Goal: Task Accomplishment & Management: Manage account settings

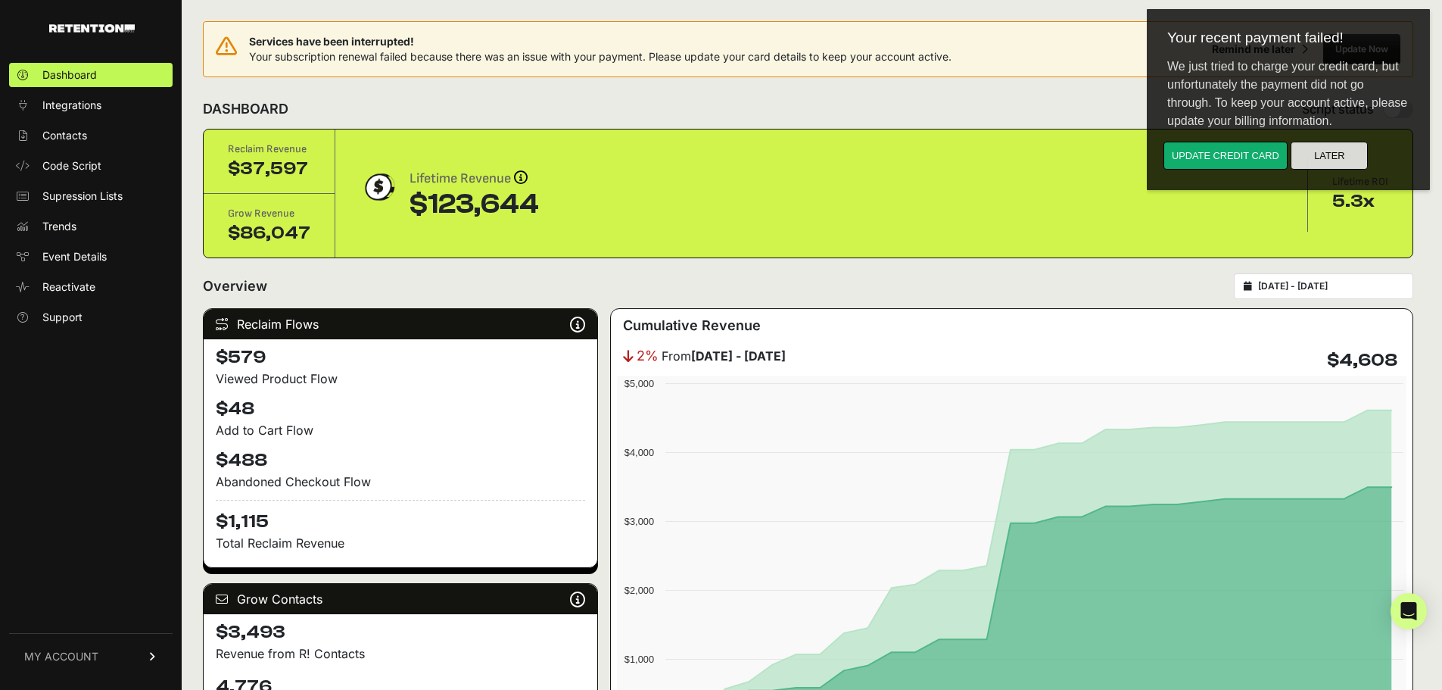
click at [1323, 160] on button "Later" at bounding box center [1329, 156] width 77 height 28
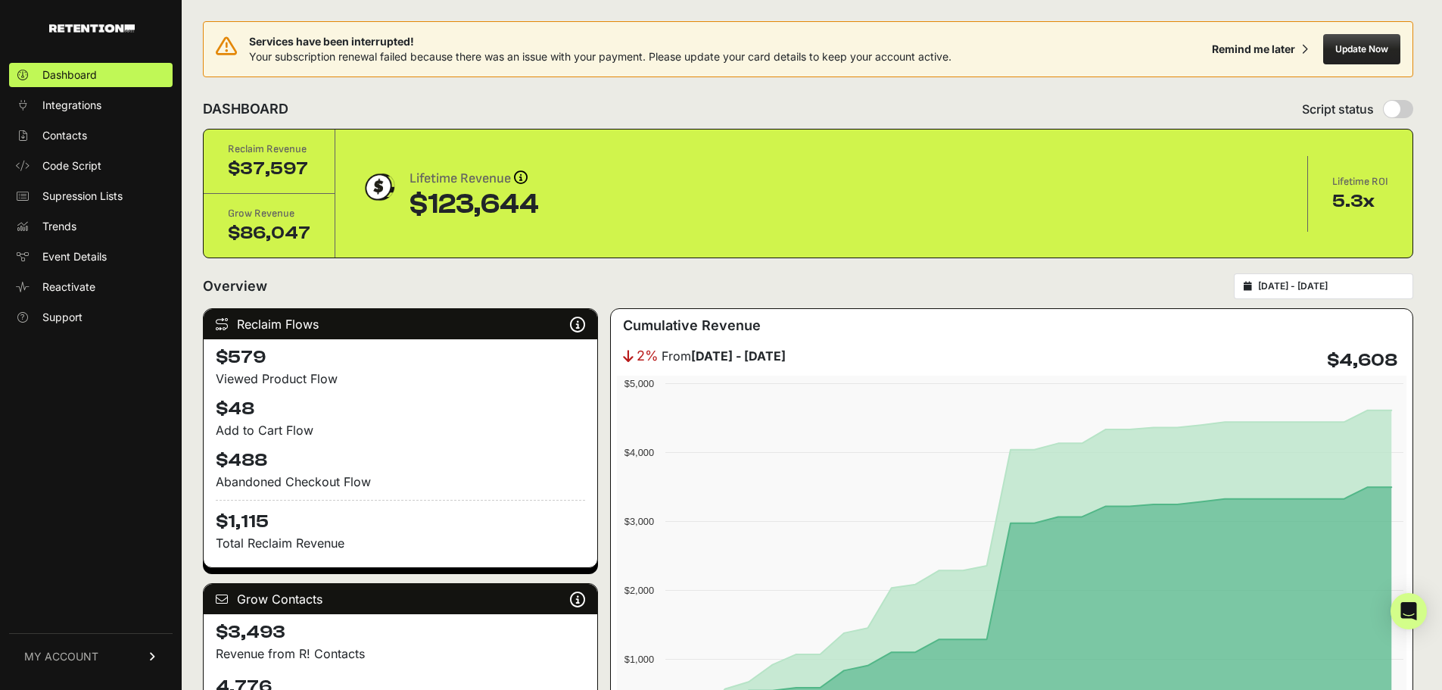
click at [1116, 82] on div "Services have been interrupted! Your subscription renewal failed because there …" at bounding box center [808, 55] width 1210 height 68
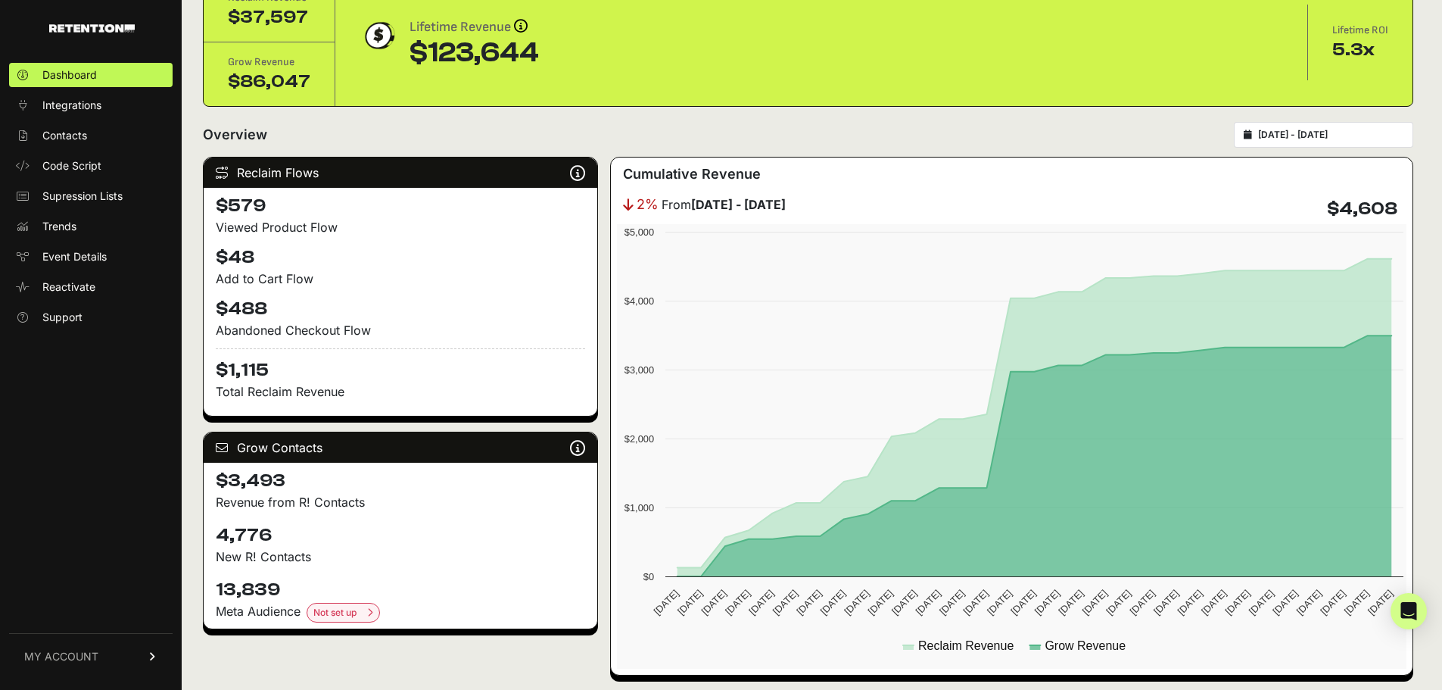
scroll to position [378, 0]
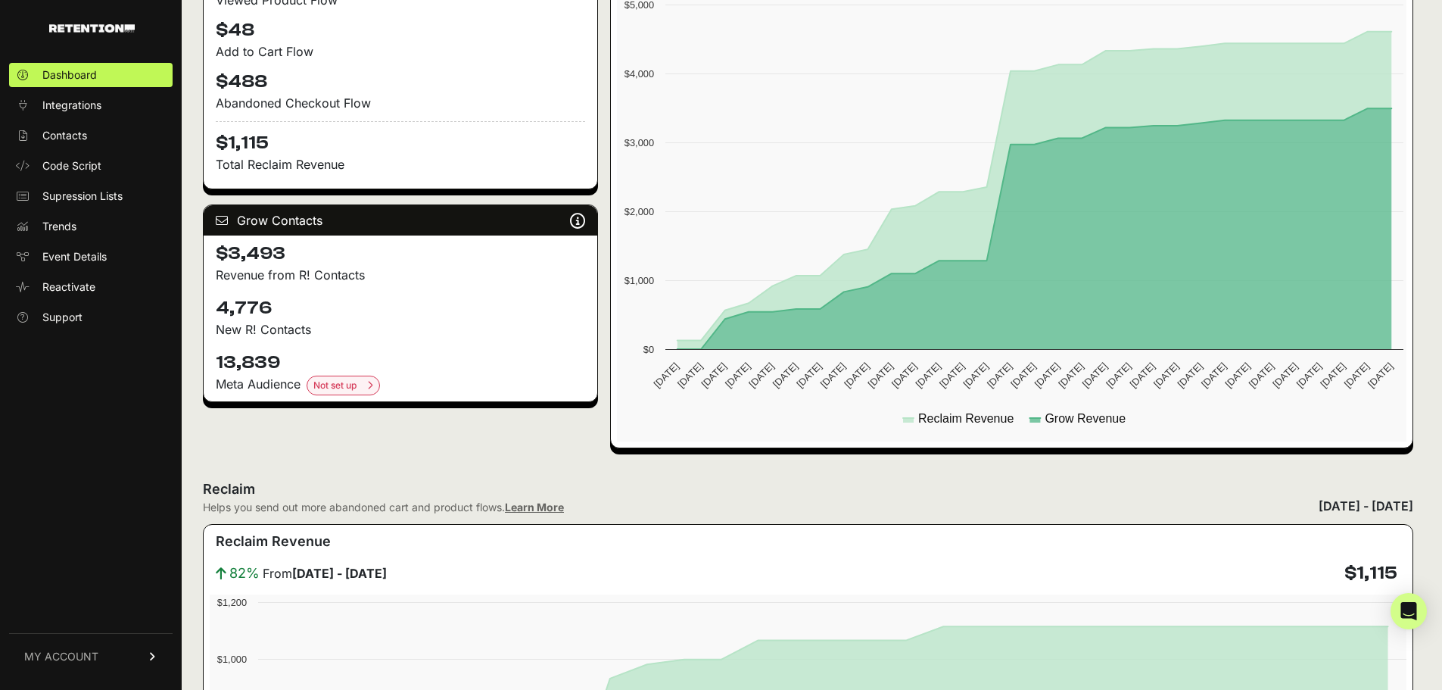
click at [70, 651] on span "MY ACCOUNT" at bounding box center [61, 656] width 74 height 15
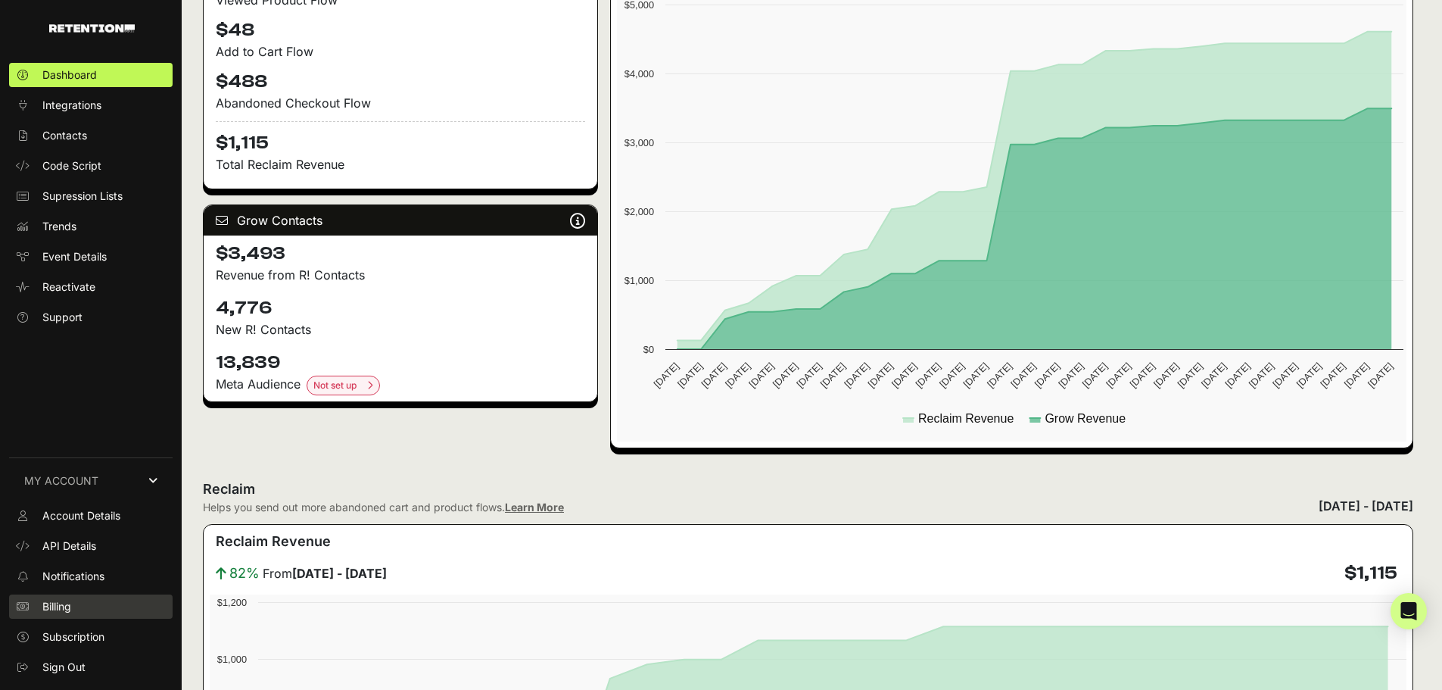
click at [71, 609] on span "Billing" at bounding box center [56, 606] width 29 height 15
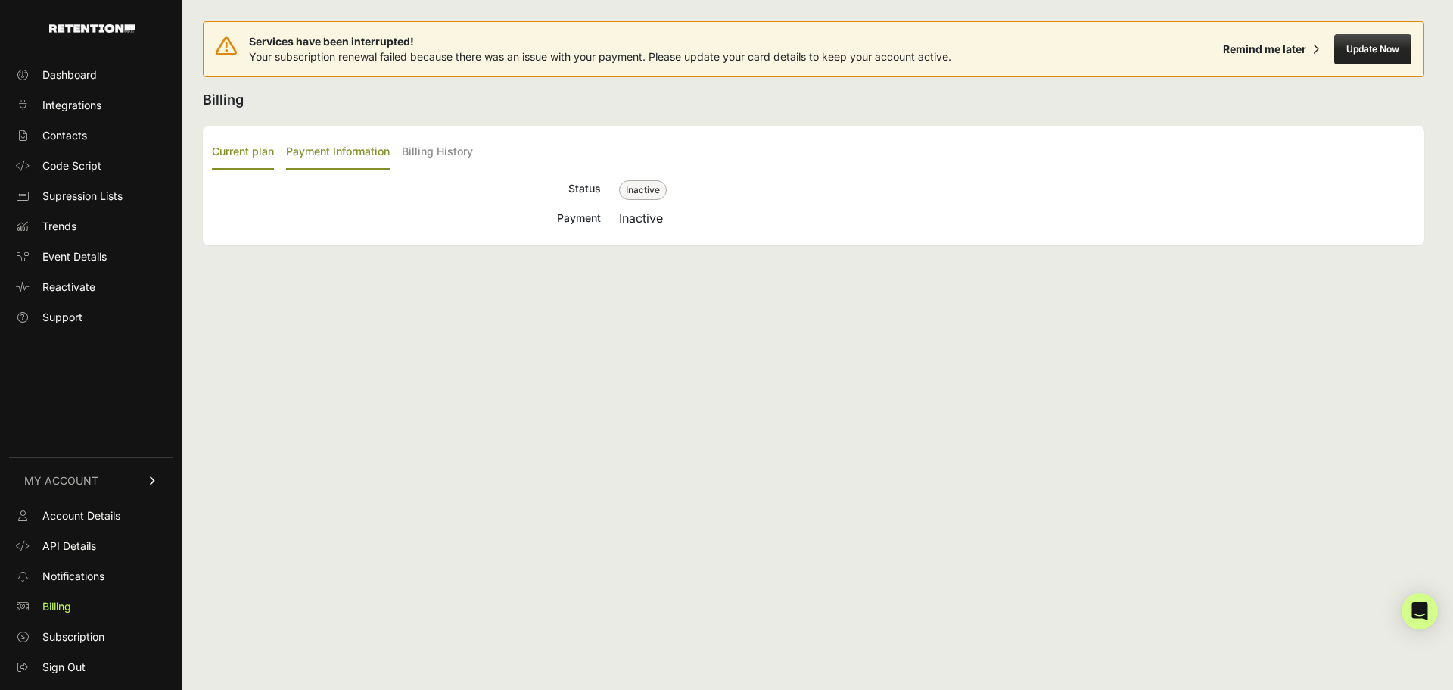
click at [339, 149] on label "Payment Information" at bounding box center [338, 153] width 104 height 36
click at [0, 0] on input "Payment Information" at bounding box center [0, 0] width 0 height 0
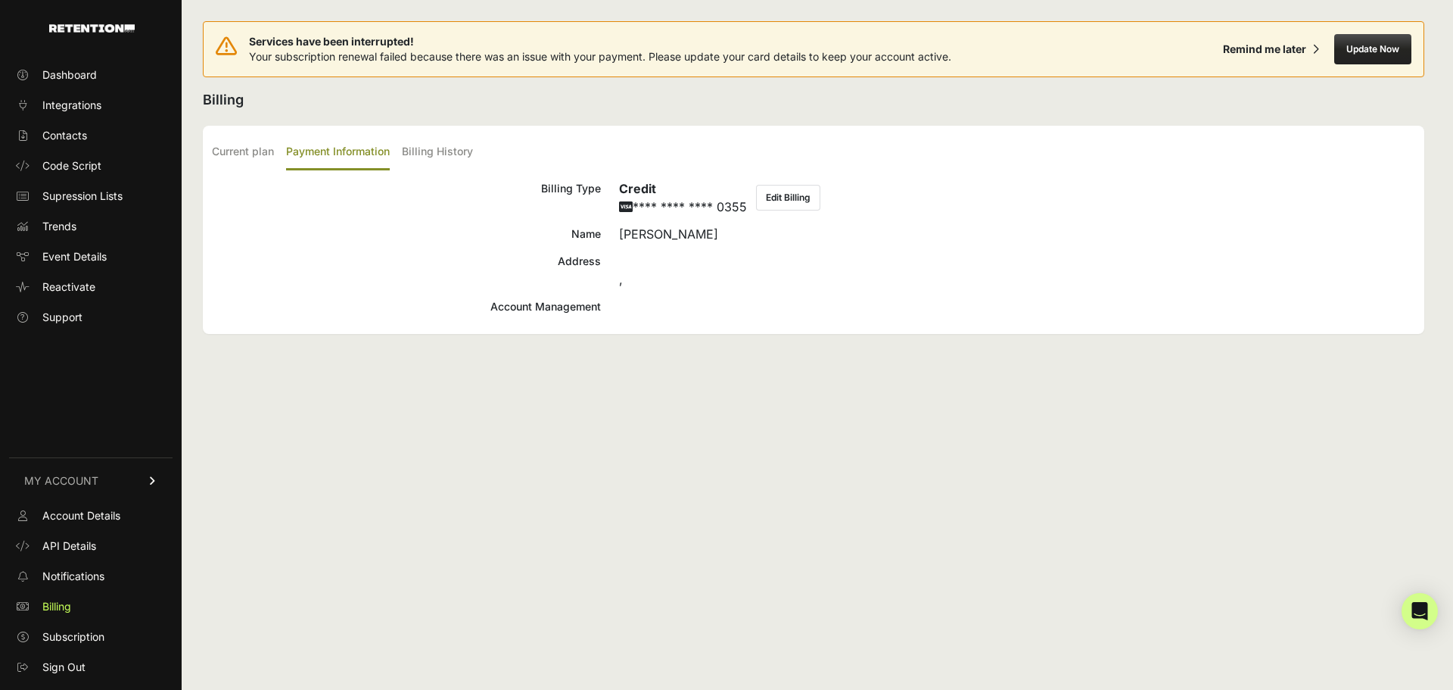
click at [782, 201] on button "Edit Billing" at bounding box center [788, 198] width 64 height 26
click at [414, 154] on label "Billing History" at bounding box center [437, 153] width 71 height 36
click at [0, 0] on input "Billing History" at bounding box center [0, 0] width 0 height 0
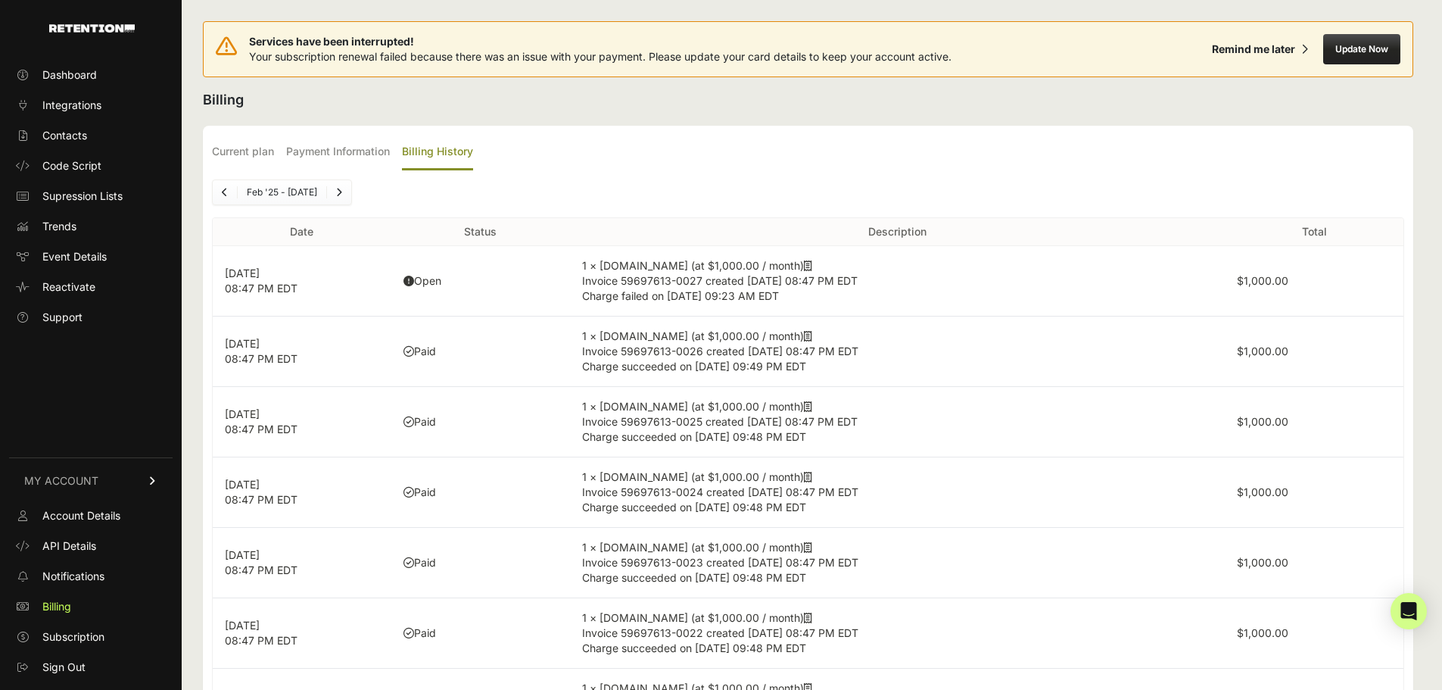
click at [407, 282] on icon at bounding box center [408, 281] width 11 height 11
click at [764, 307] on td "1 × Retention.com (at $1,000.00 / month) Invoice 59697613-0027 created Aug 21, …" at bounding box center [897, 281] width 655 height 70
click at [62, 287] on span "Reactivate" at bounding box center [68, 286] width 53 height 15
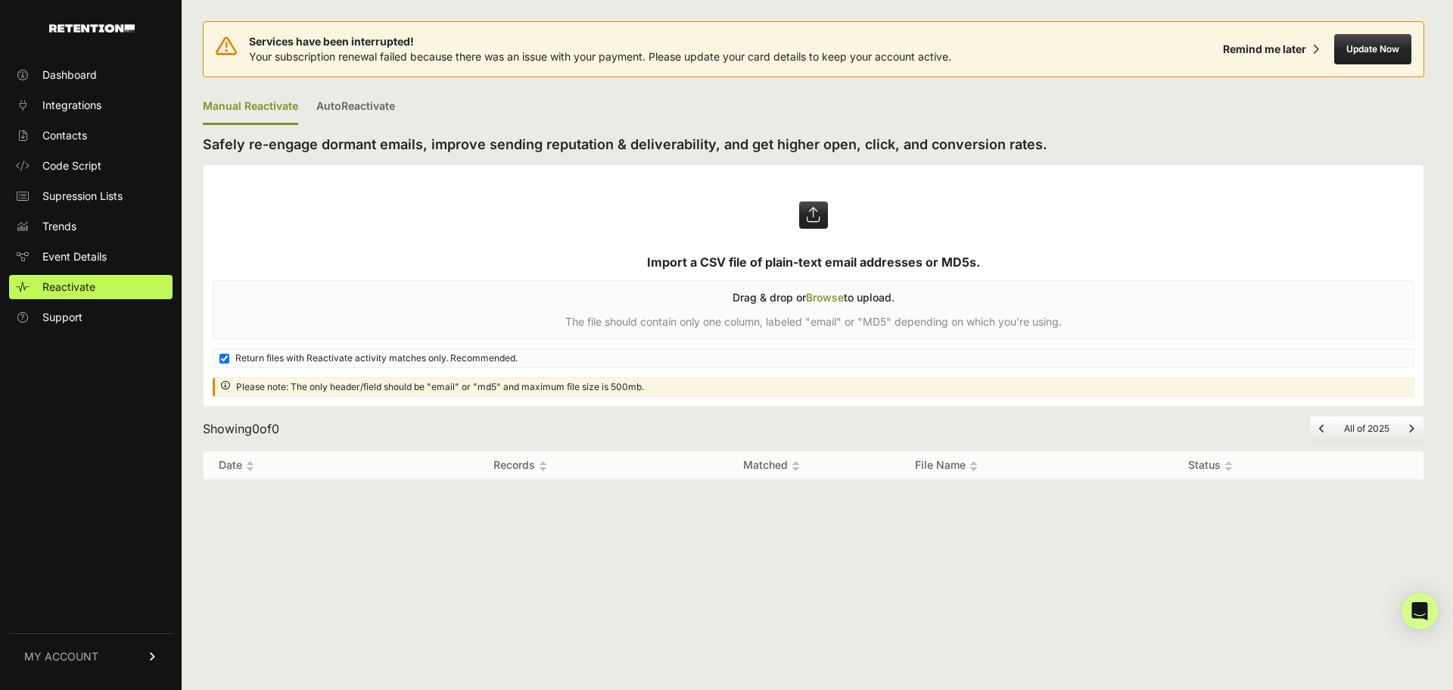
click at [71, 649] on span "MY ACCOUNT" at bounding box center [61, 656] width 74 height 15
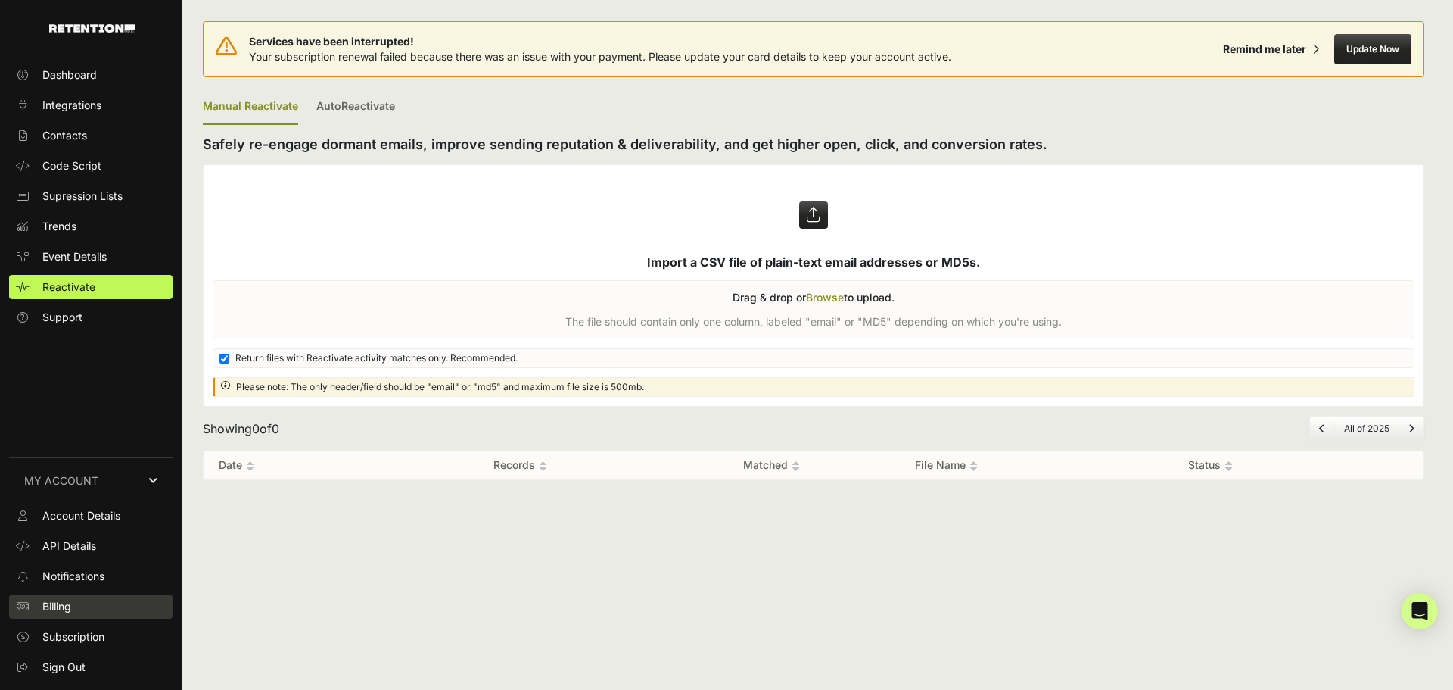
click at [73, 606] on link "Billing" at bounding box center [90, 606] width 163 height 24
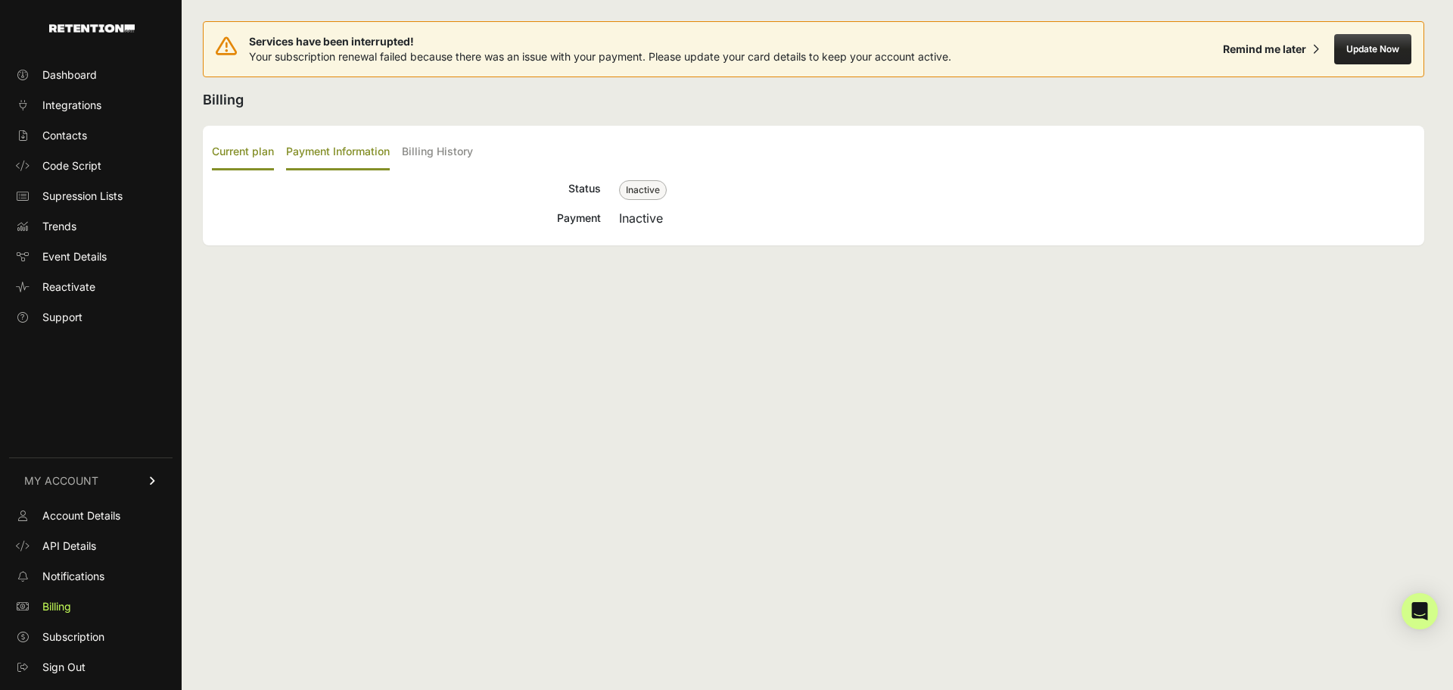
click at [360, 156] on label "Payment Information" at bounding box center [338, 153] width 104 height 36
click at [0, 0] on input "Payment Information" at bounding box center [0, 0] width 0 height 0
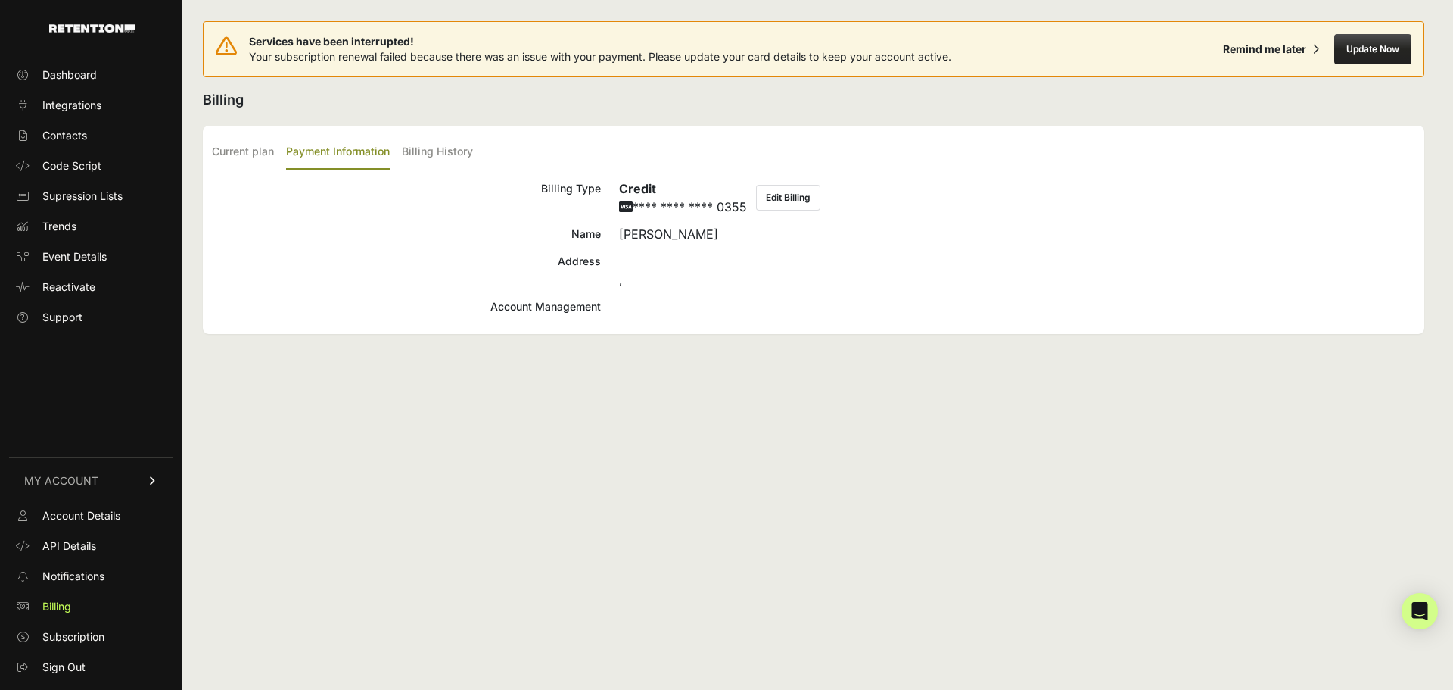
click at [788, 197] on button "Edit Billing" at bounding box center [788, 198] width 64 height 26
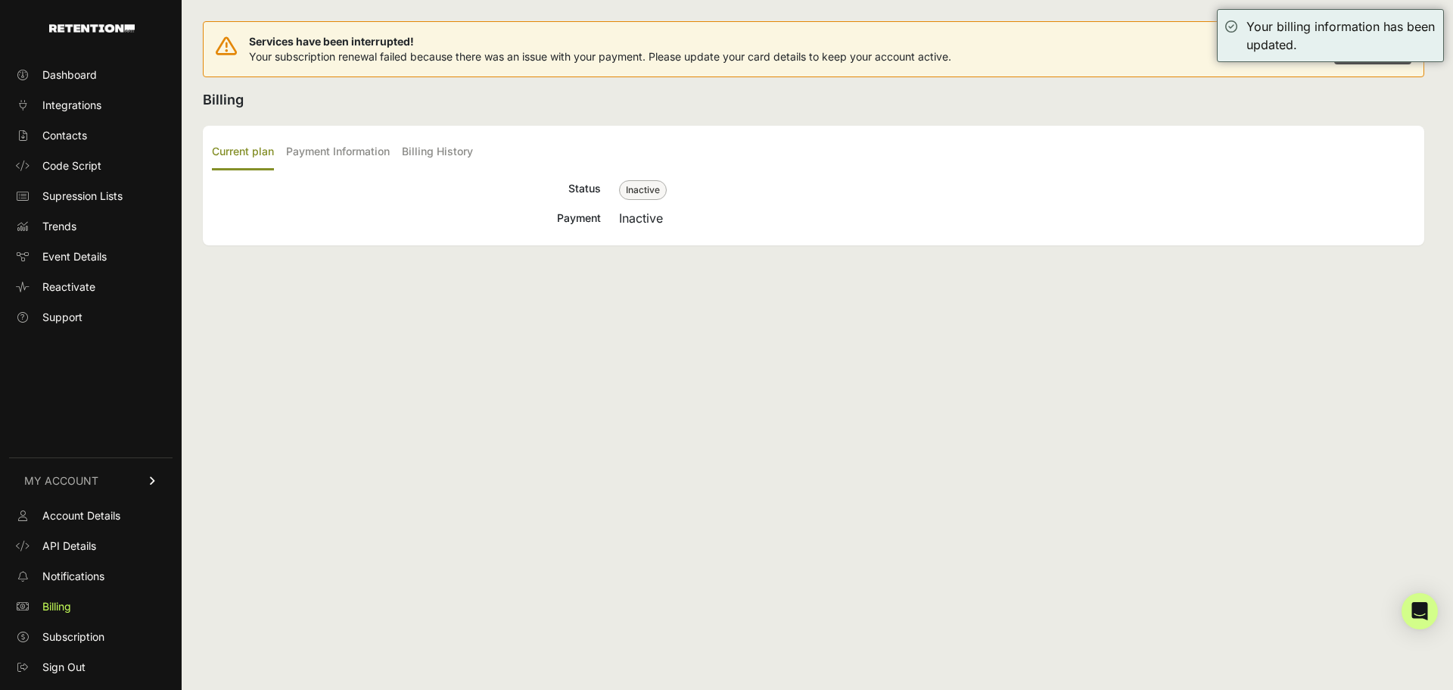
click at [1220, 95] on h2 "Billing" at bounding box center [814, 99] width 1222 height 21
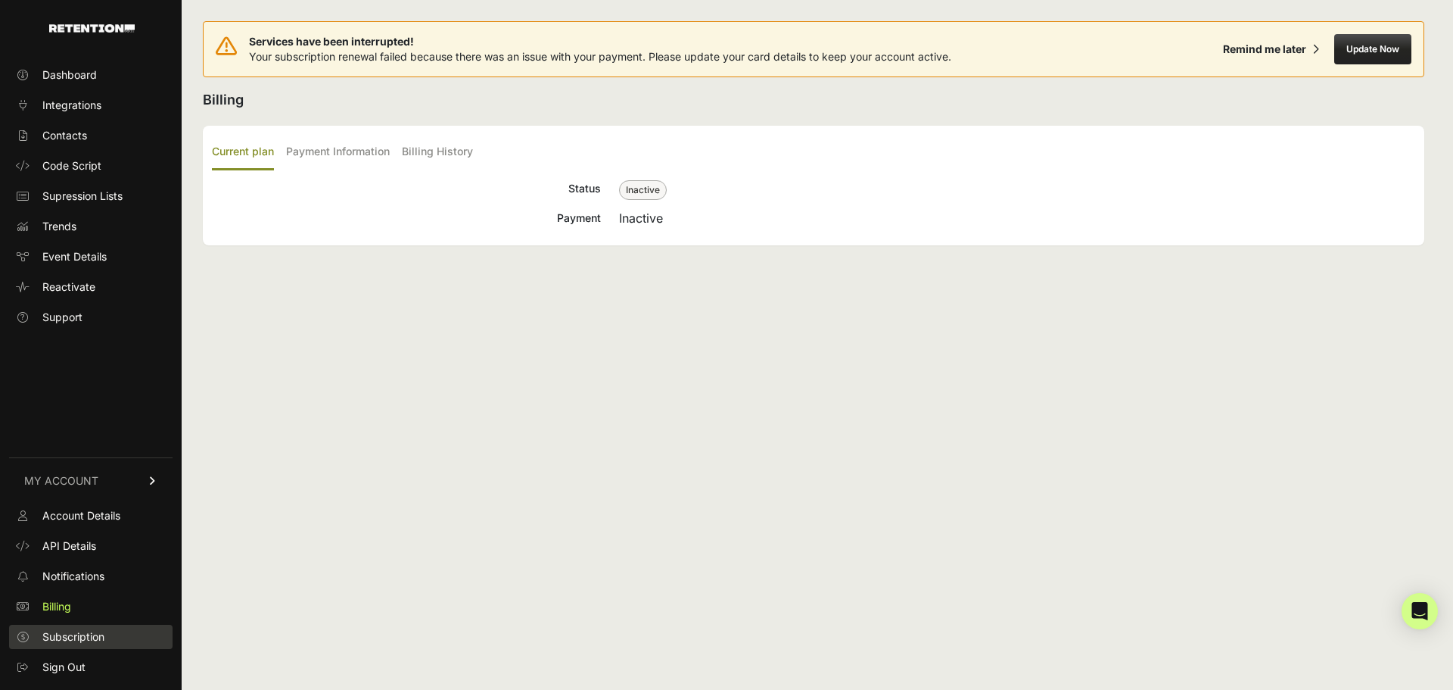
click at [107, 637] on link "Subscription" at bounding box center [90, 636] width 163 height 24
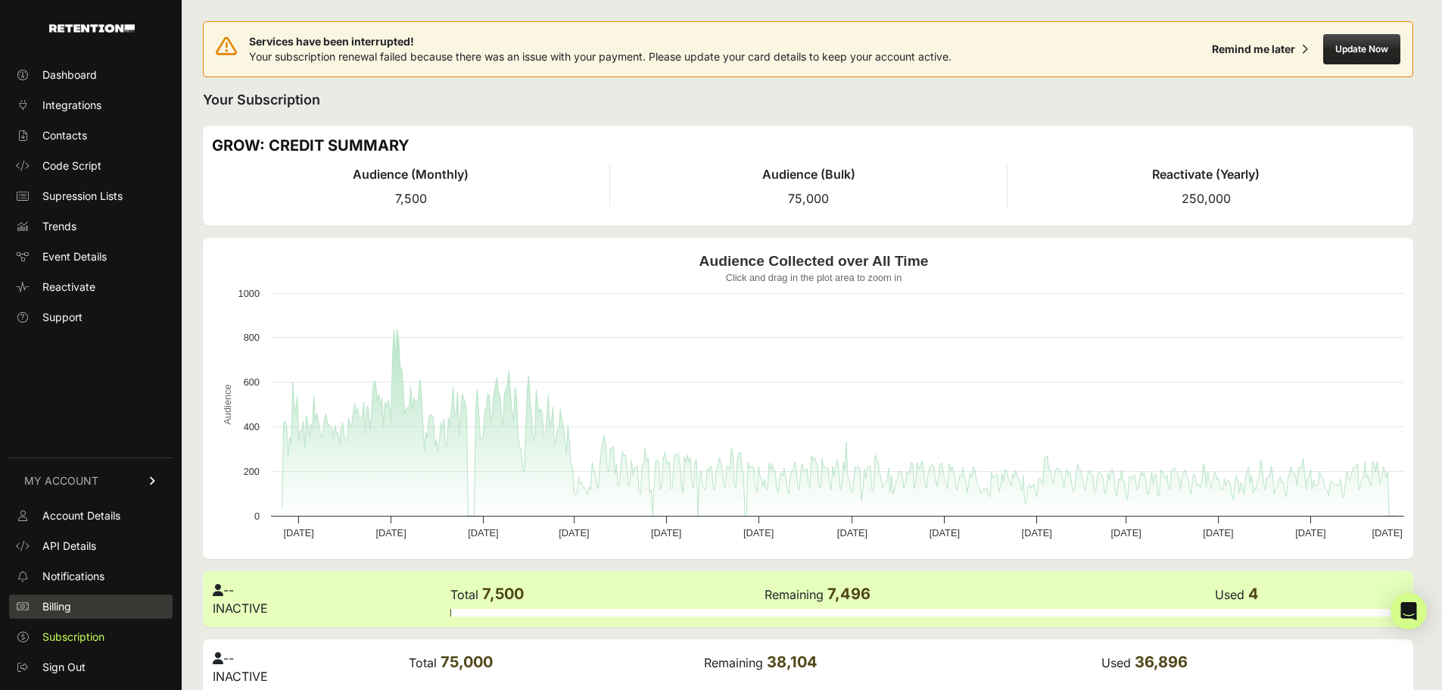
click at [55, 603] on span "Billing" at bounding box center [56, 606] width 29 height 15
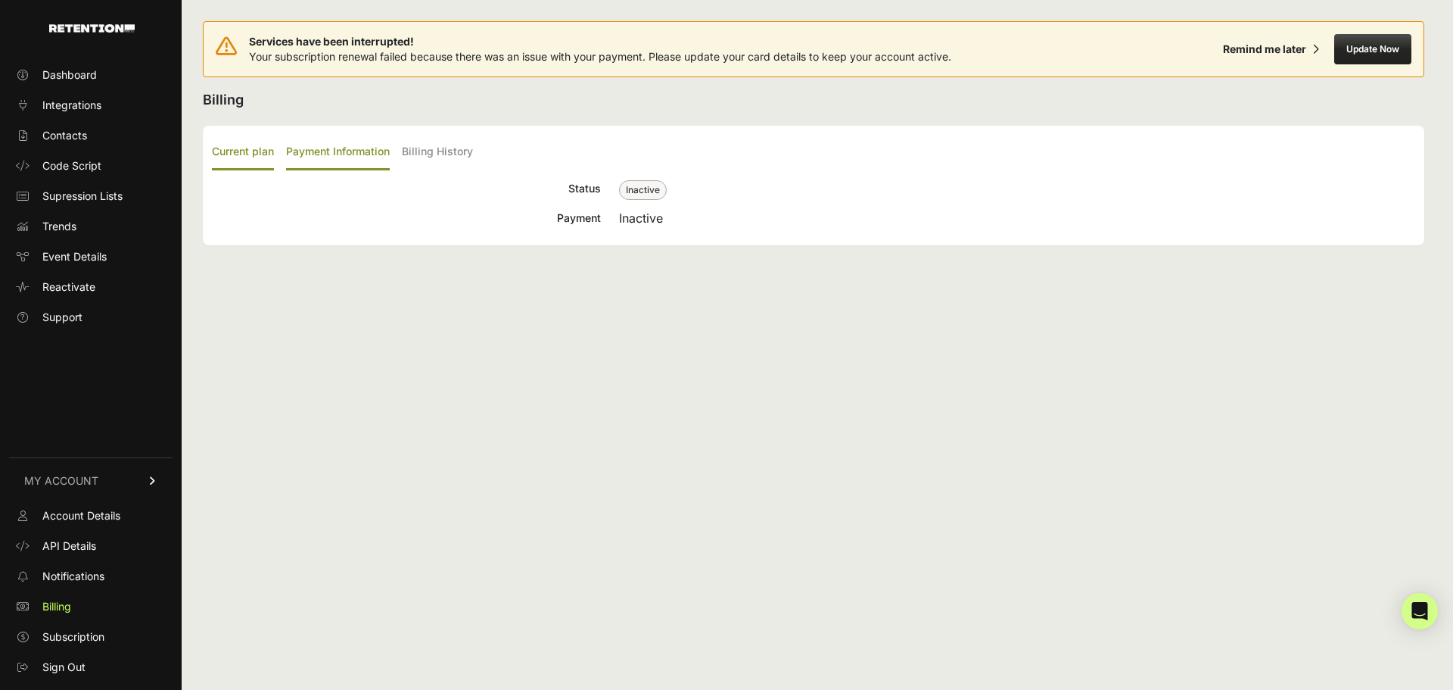
click at [335, 151] on label "Payment Information" at bounding box center [338, 153] width 104 height 36
click at [0, 0] on input "Payment Information" at bounding box center [0, 0] width 0 height 0
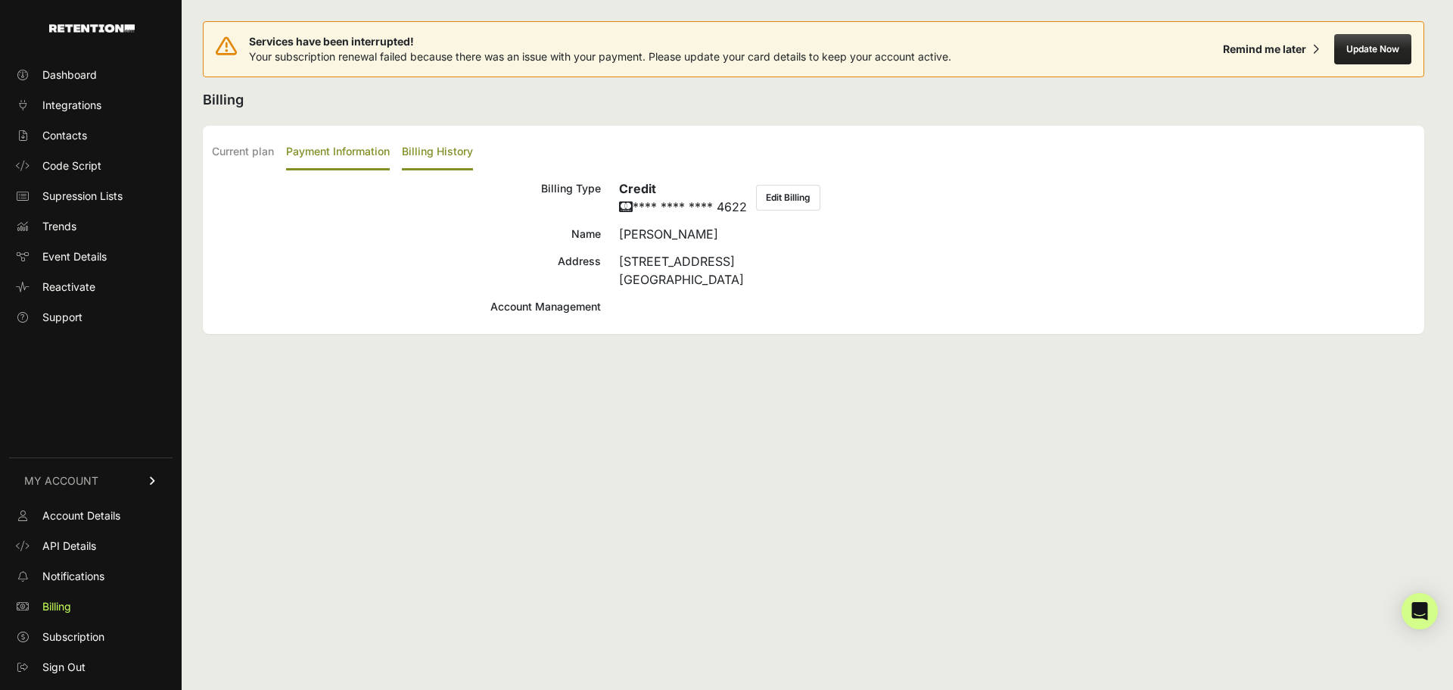
click at [438, 154] on label "Billing History" at bounding box center [437, 153] width 71 height 36
click at [0, 0] on input "Billing History" at bounding box center [0, 0] width 0 height 0
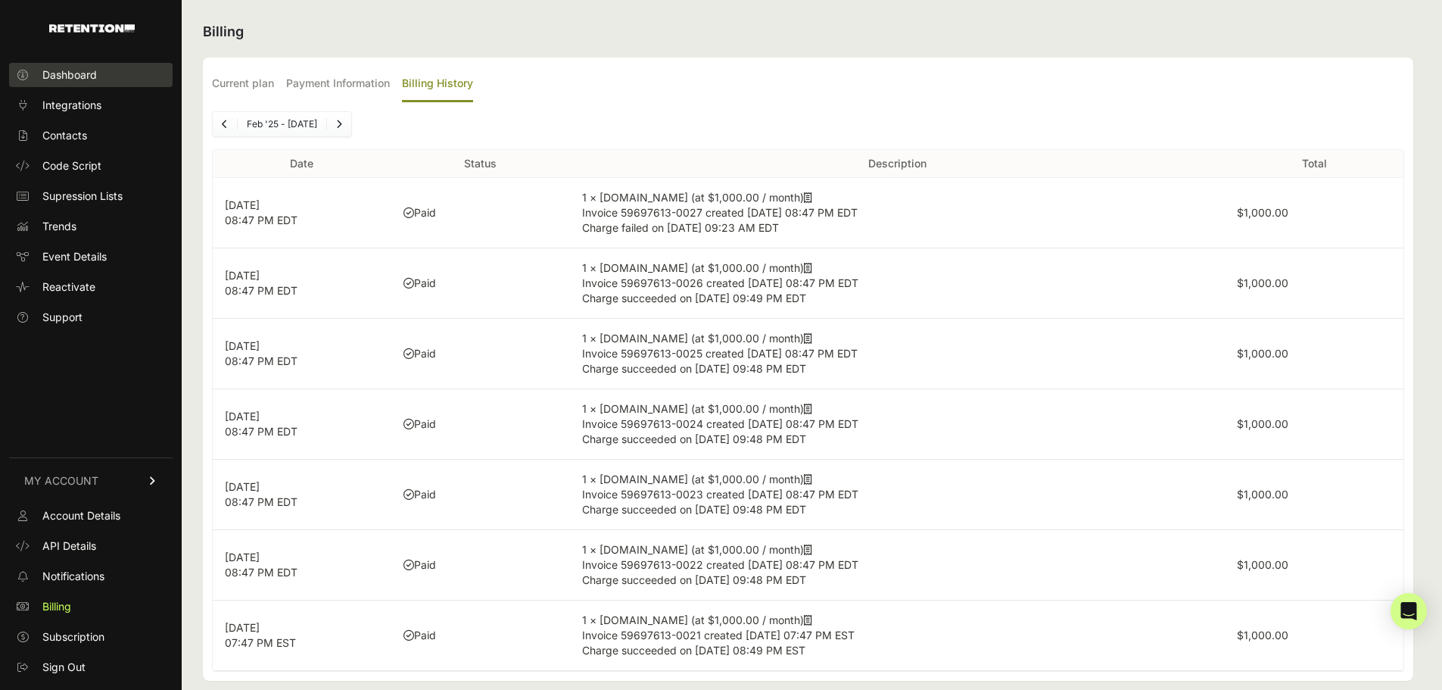
click at [62, 80] on span "Dashboard" at bounding box center [69, 74] width 54 height 15
